Goal: Information Seeking & Learning: Learn about a topic

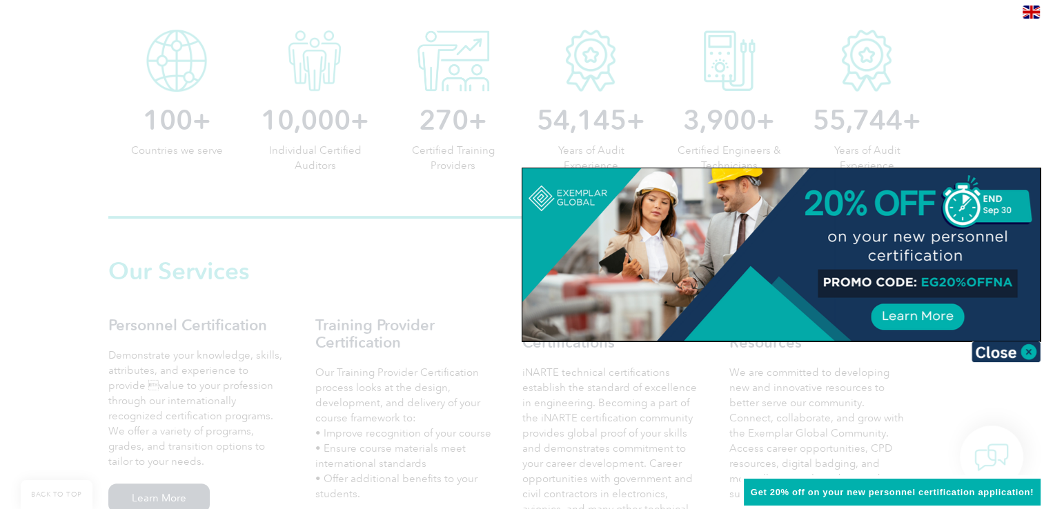
scroll to position [759, 0]
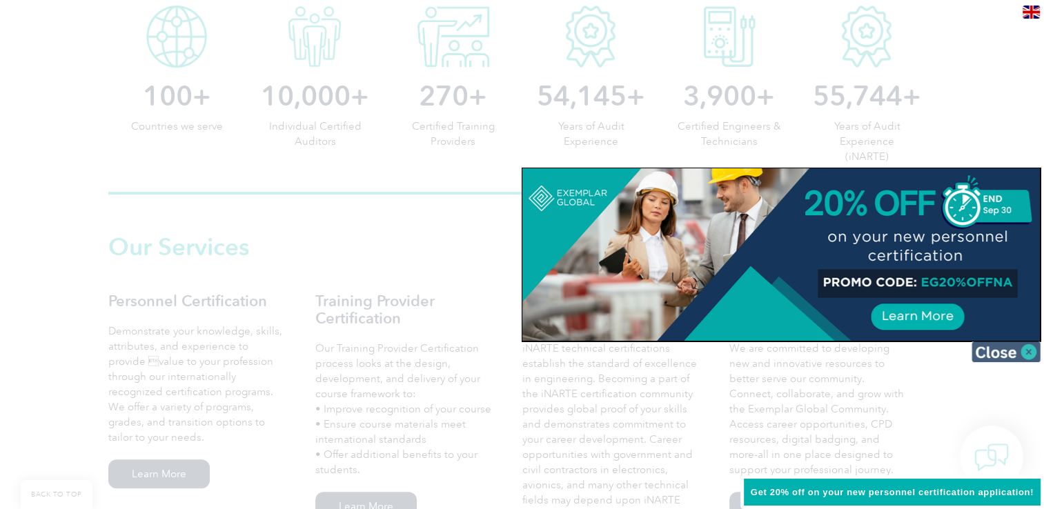
click at [1009, 349] on img at bounding box center [1006, 352] width 69 height 21
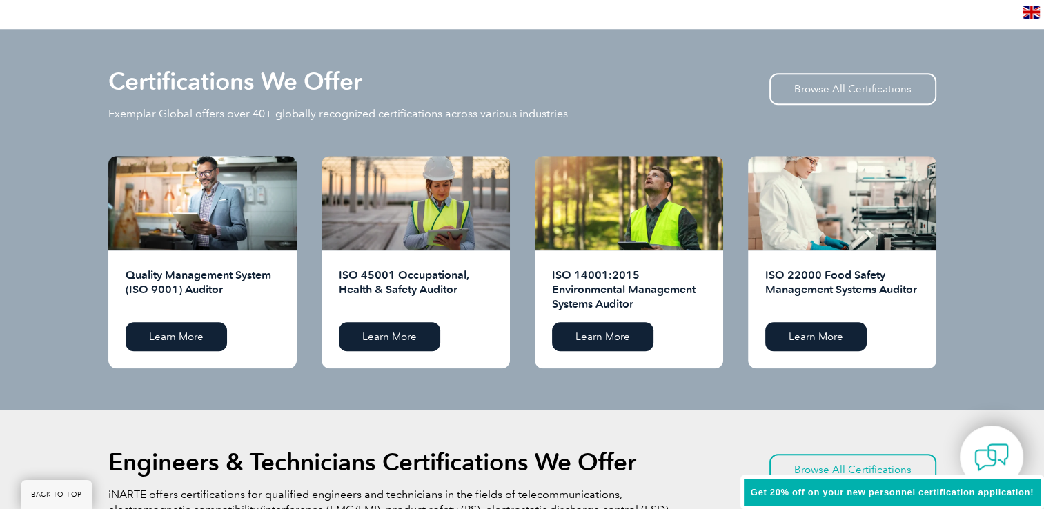
scroll to position [1381, 0]
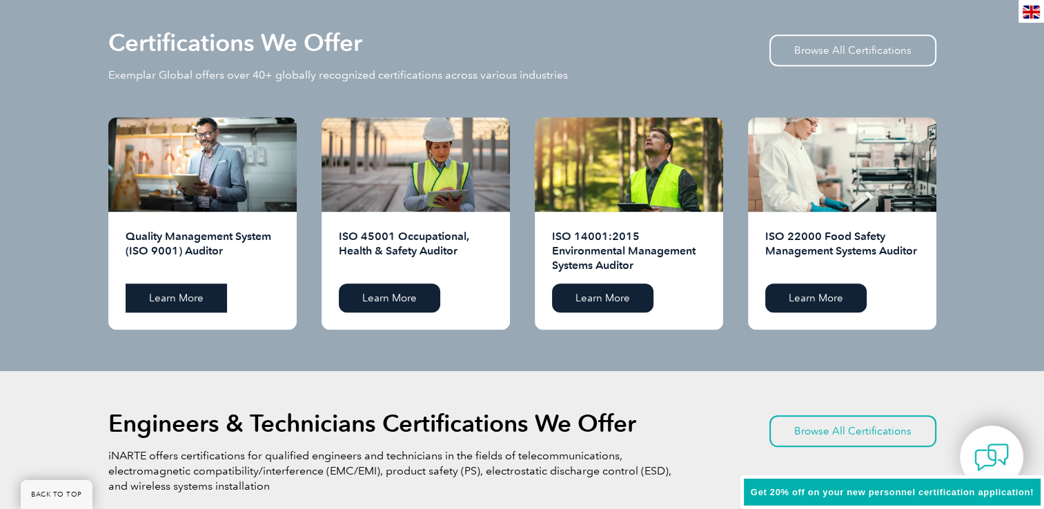
click at [191, 295] on link "Learn More" at bounding box center [176, 298] width 101 height 29
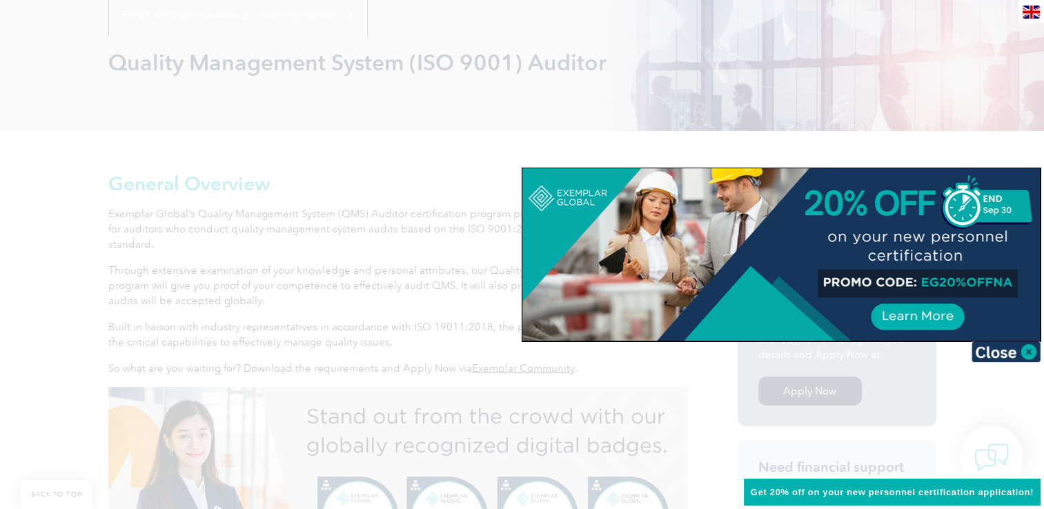
scroll to position [207, 0]
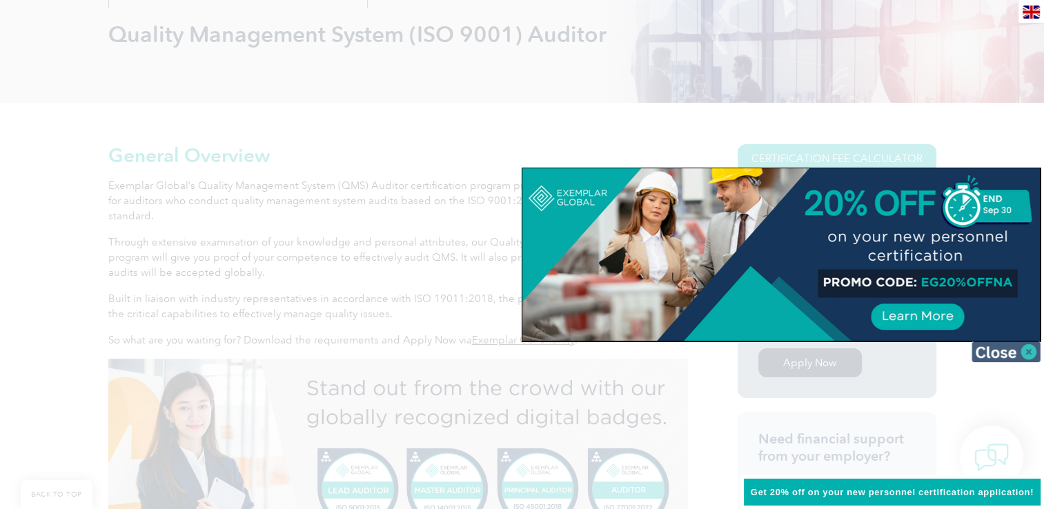
click at [1011, 352] on img at bounding box center [1006, 352] width 69 height 21
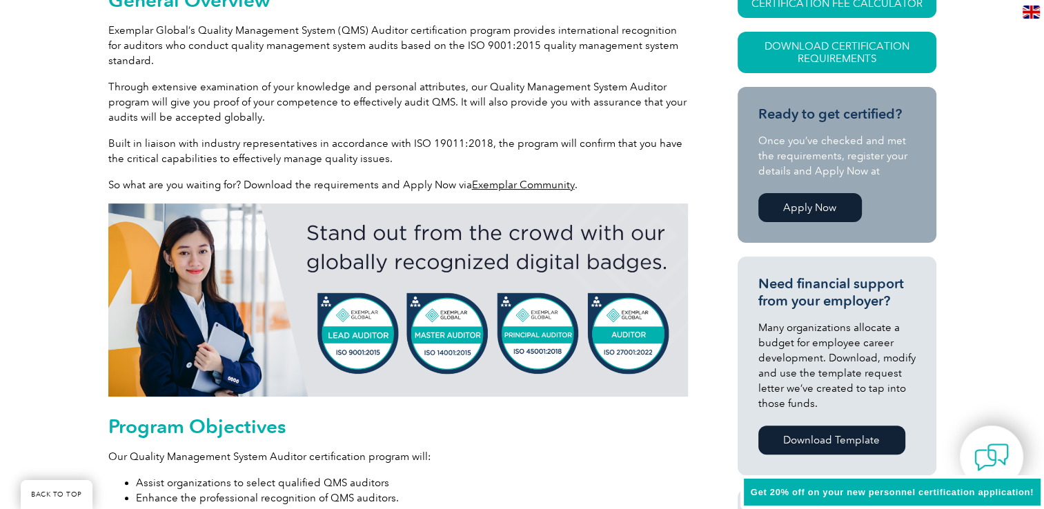
scroll to position [0, 0]
